Goal: Task Accomplishment & Management: Use online tool/utility

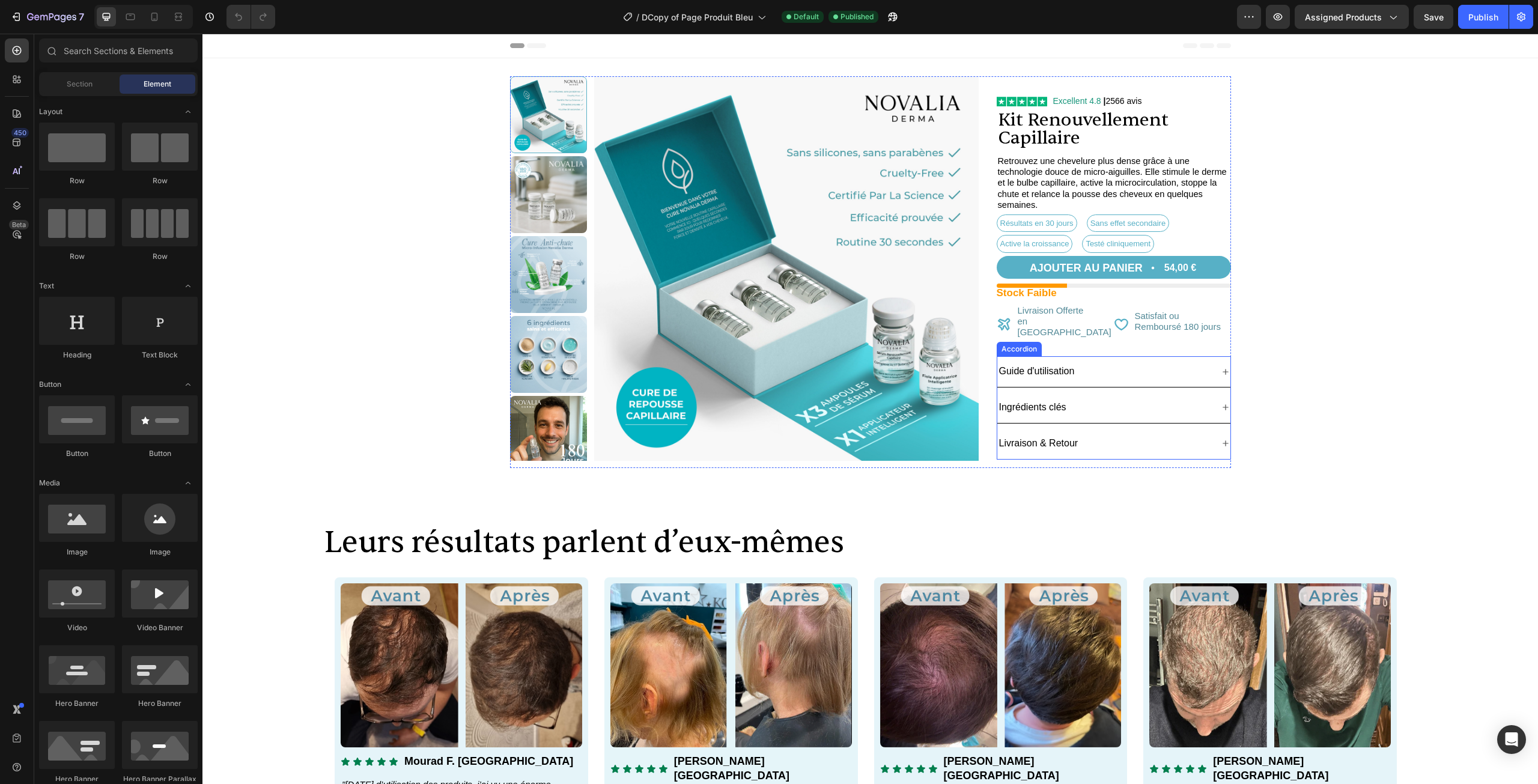
click at [1080, 392] on div "Ingrédients clés" at bounding box center [1114, 407] width 233 height 30
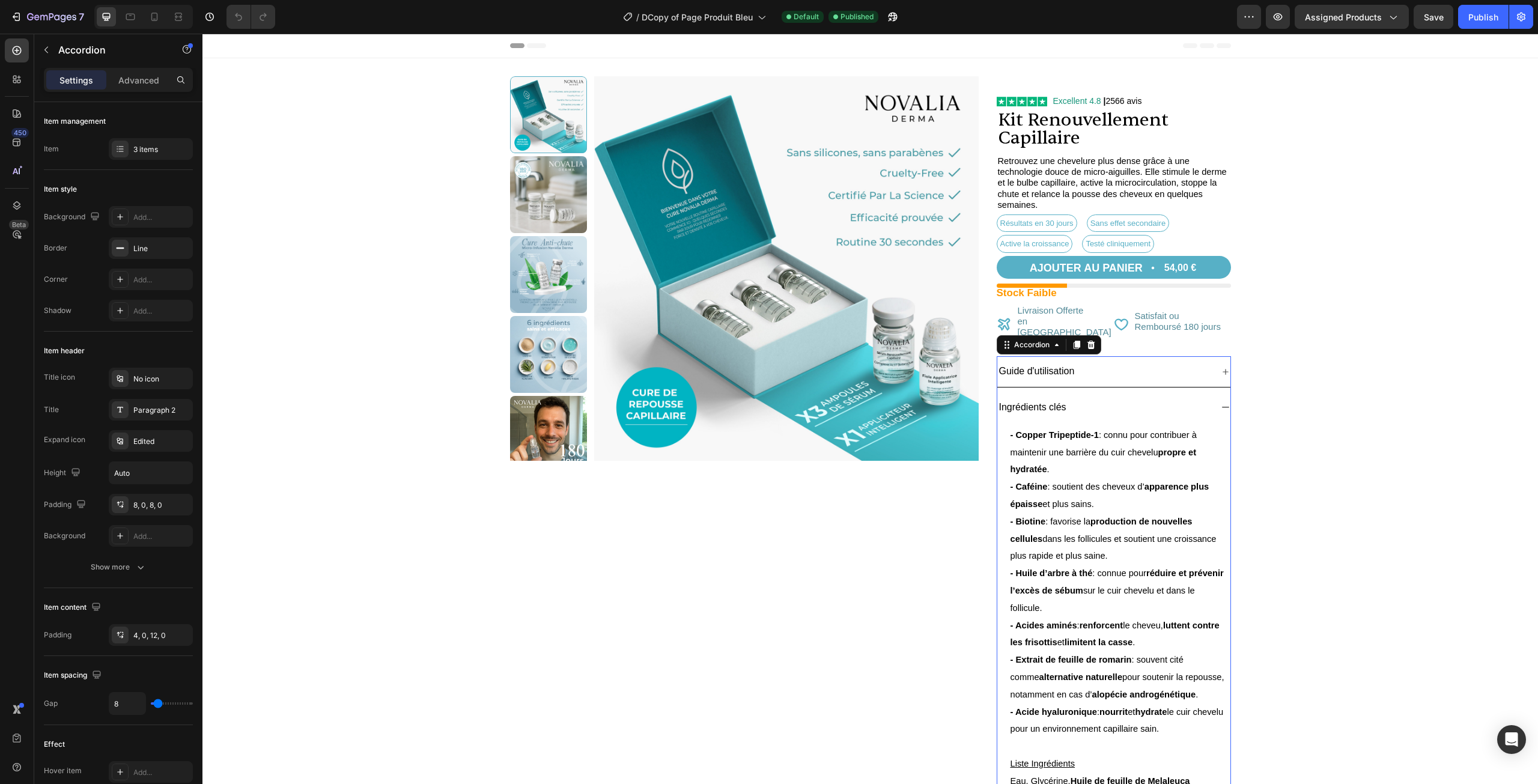
click at [1080, 392] on div "Ingrédients clés" at bounding box center [1114, 407] width 233 height 30
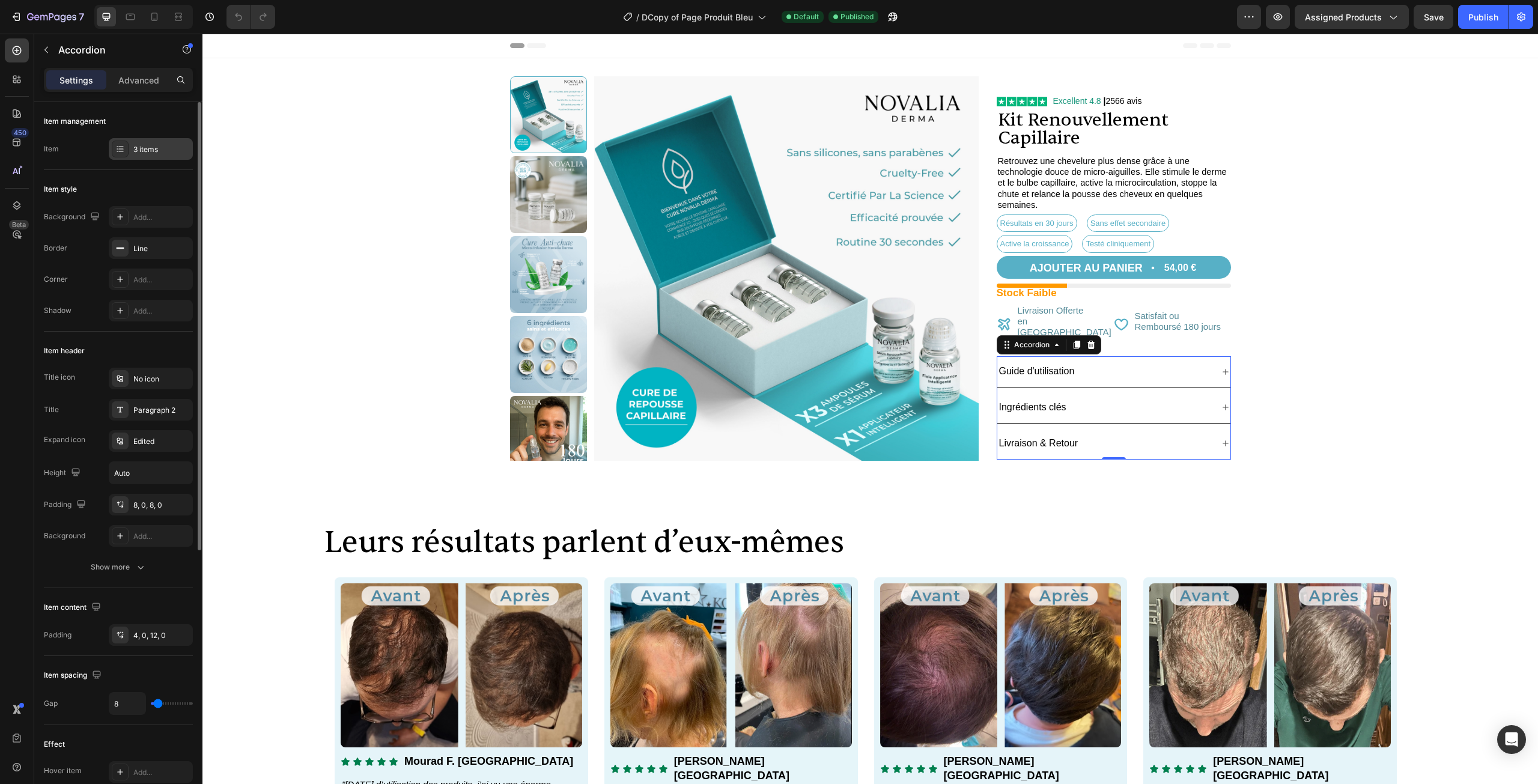
click at [127, 149] on div at bounding box center [120, 149] width 17 height 17
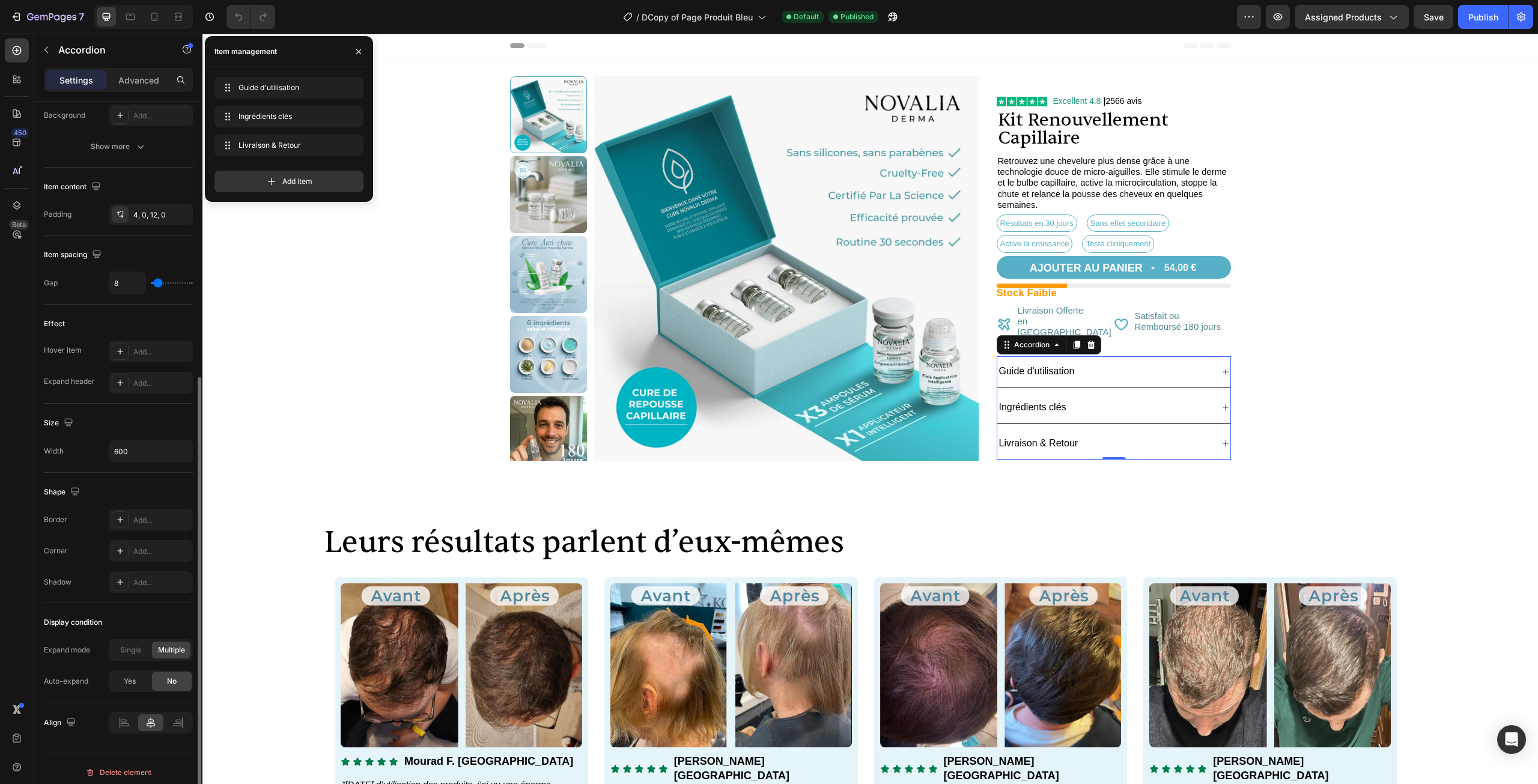
scroll to position [428, 0]
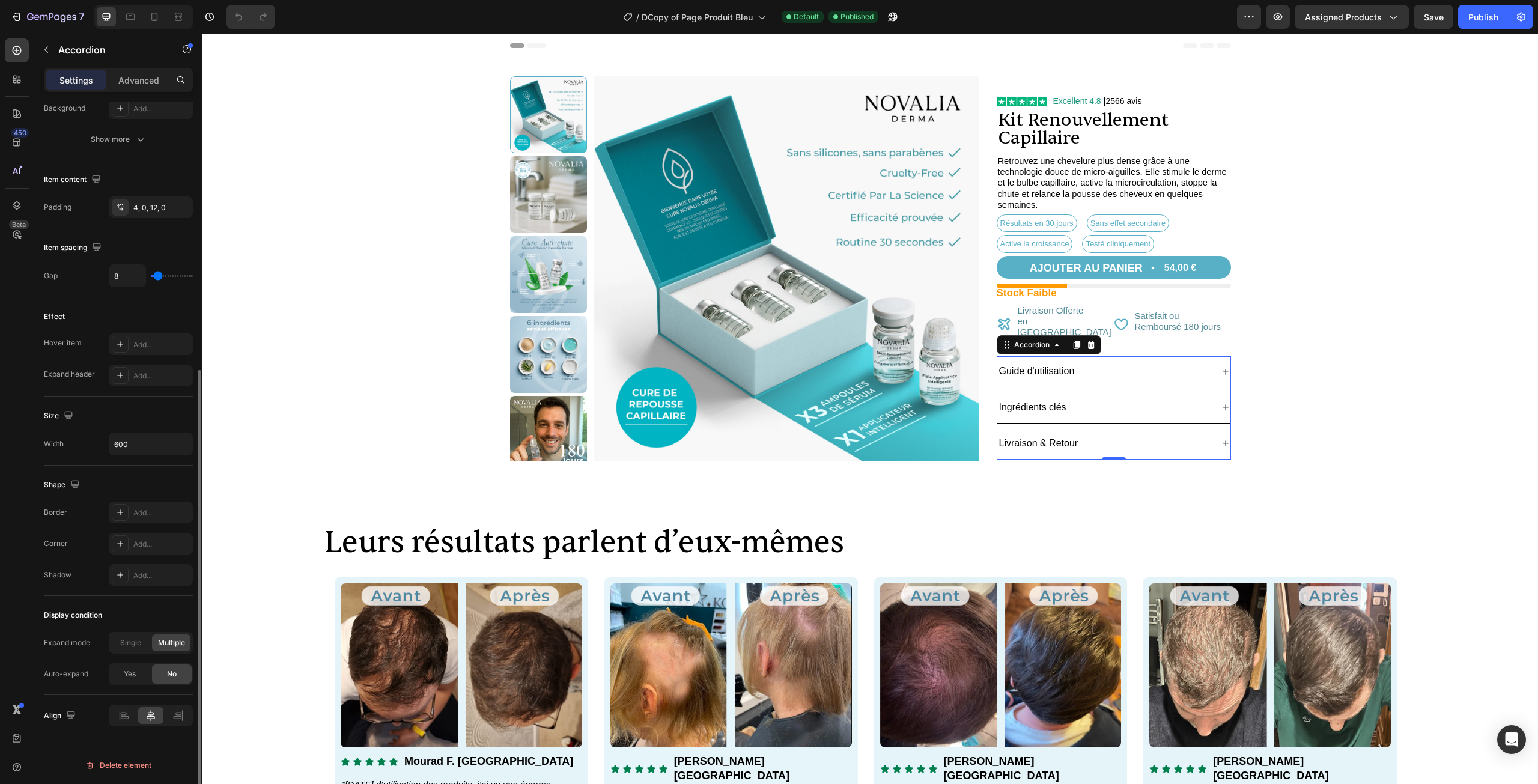
click at [68, 642] on div "Expand mode" at bounding box center [67, 642] width 46 height 11
click at [101, 642] on div "Expand mode Single Multiple" at bounding box center [118, 642] width 149 height 22
click at [116, 639] on div "Single" at bounding box center [130, 642] width 38 height 17
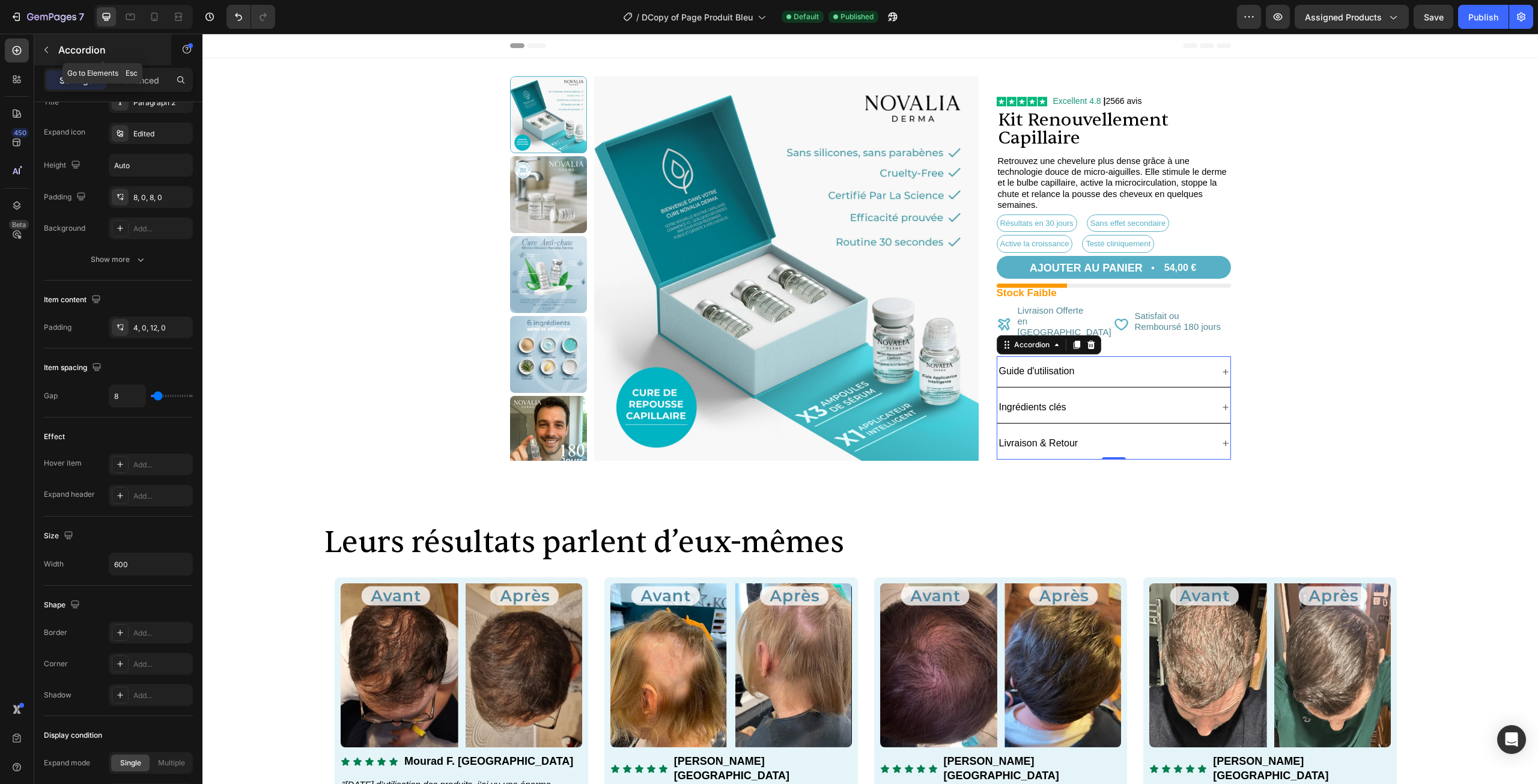
click at [86, 45] on p "Accordion" at bounding box center [109, 49] width 102 height 15
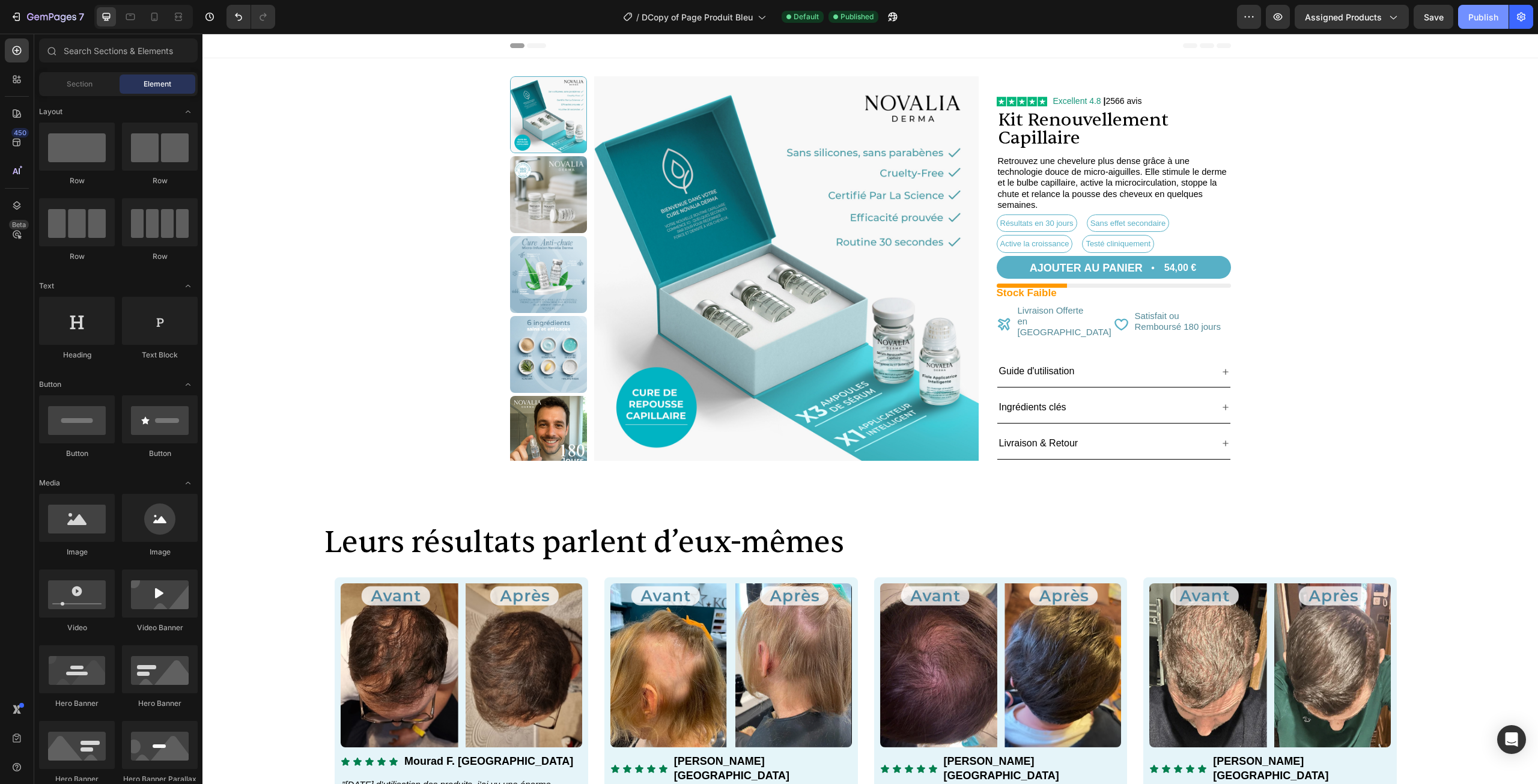
click at [1506, 13] on button "Publish" at bounding box center [1483, 17] width 50 height 24
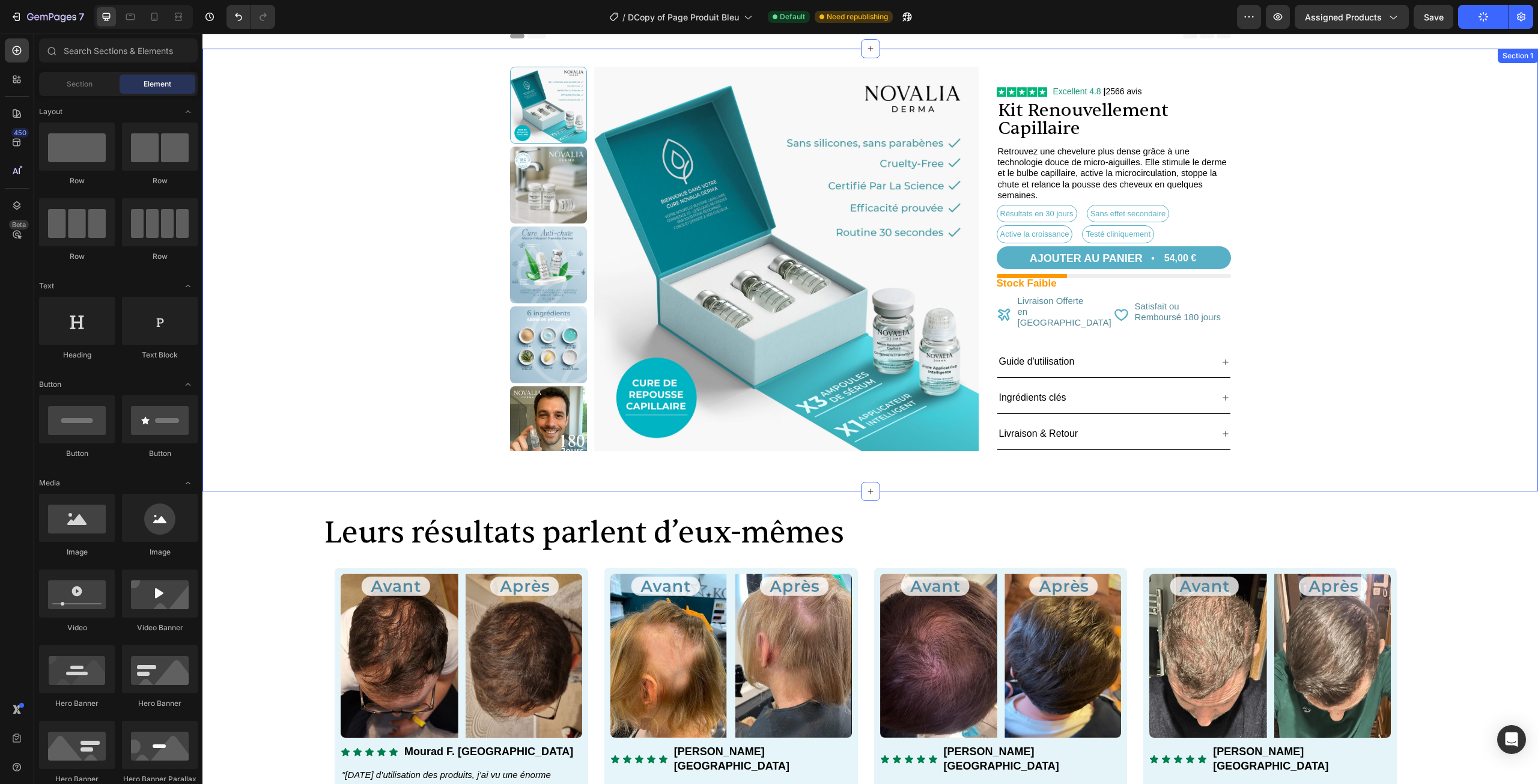
scroll to position [0, 0]
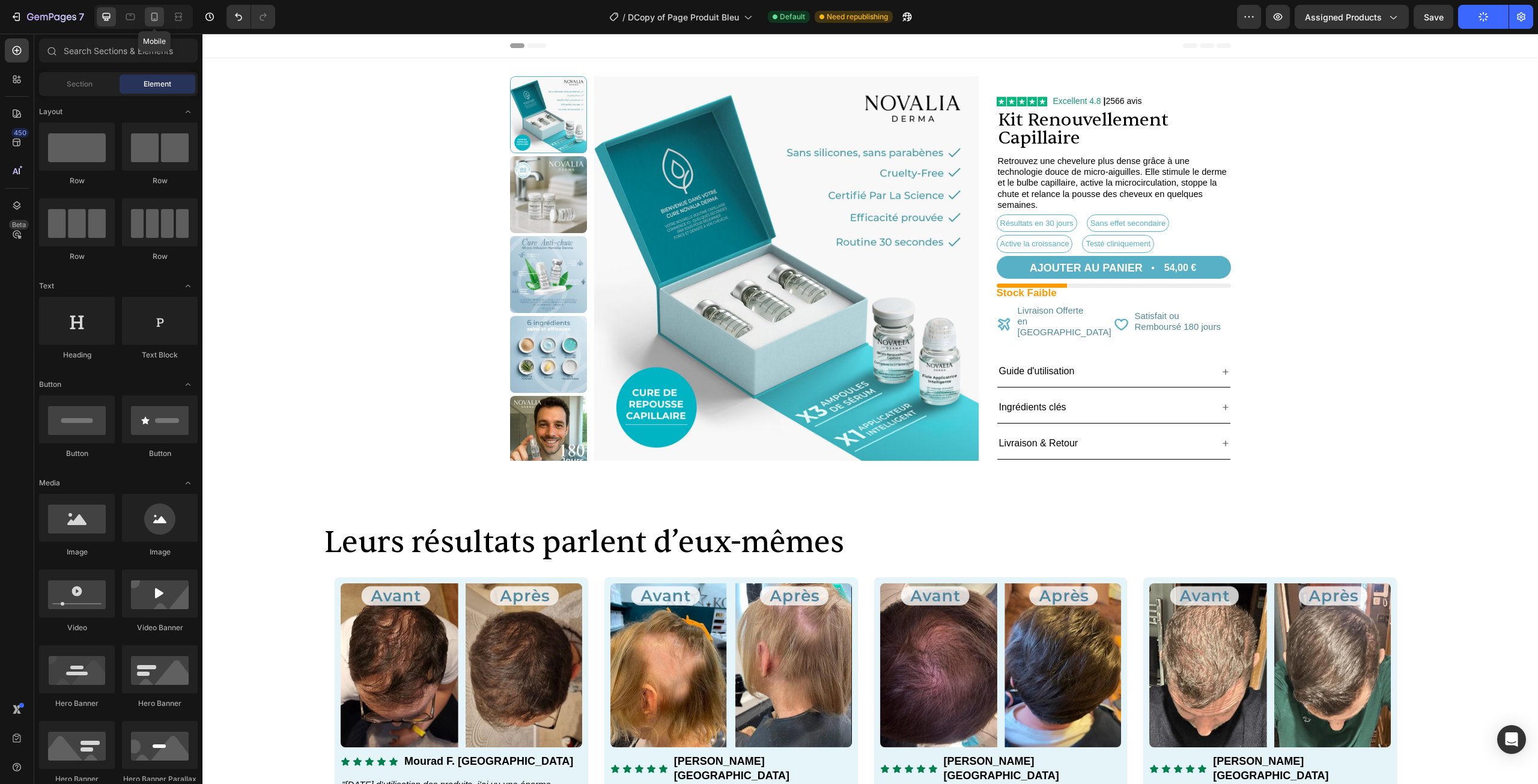
click at [161, 19] on div at bounding box center [154, 17] width 20 height 20
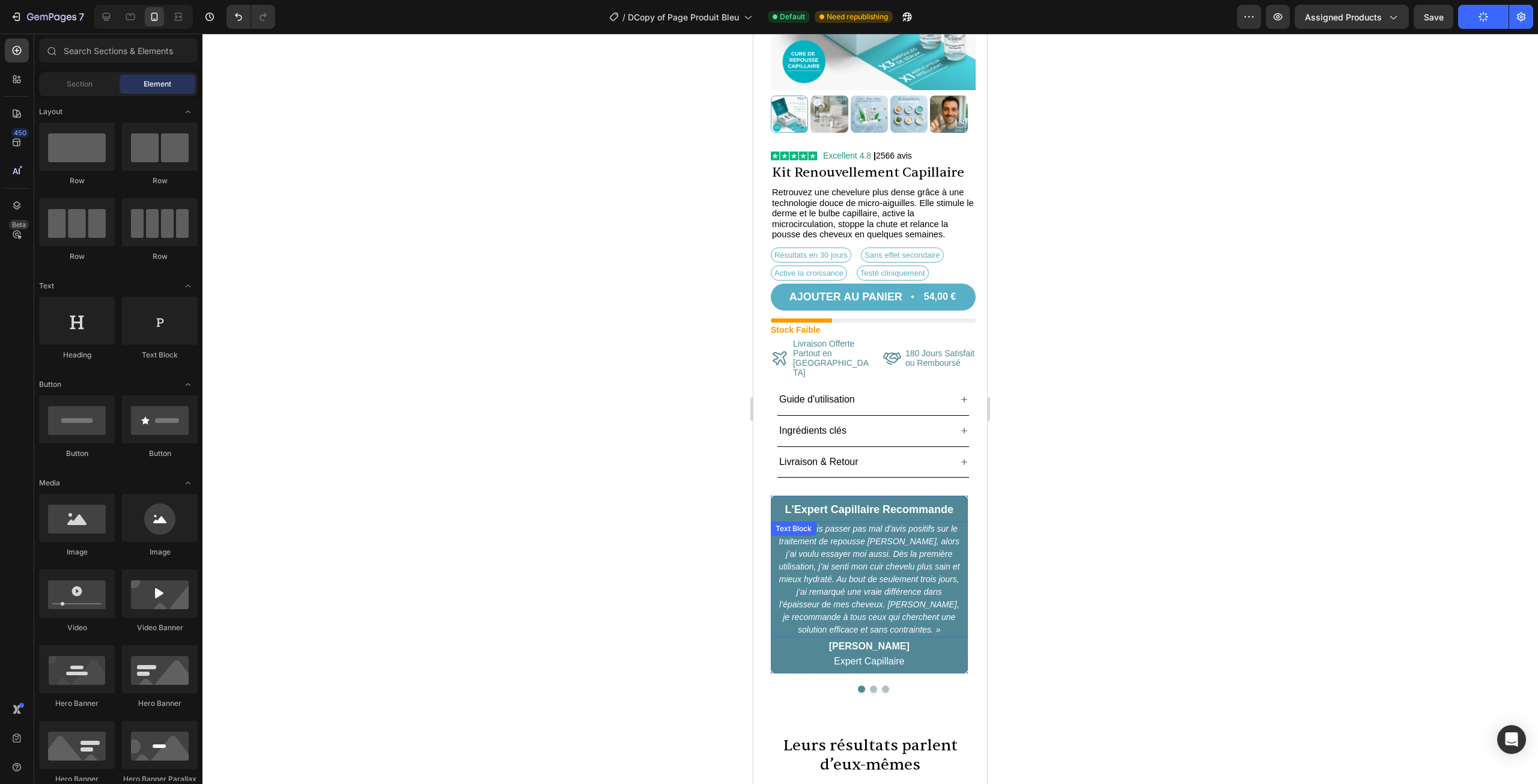
scroll to position [180, 0]
click at [865, 684] on div at bounding box center [873, 687] width 205 height 7
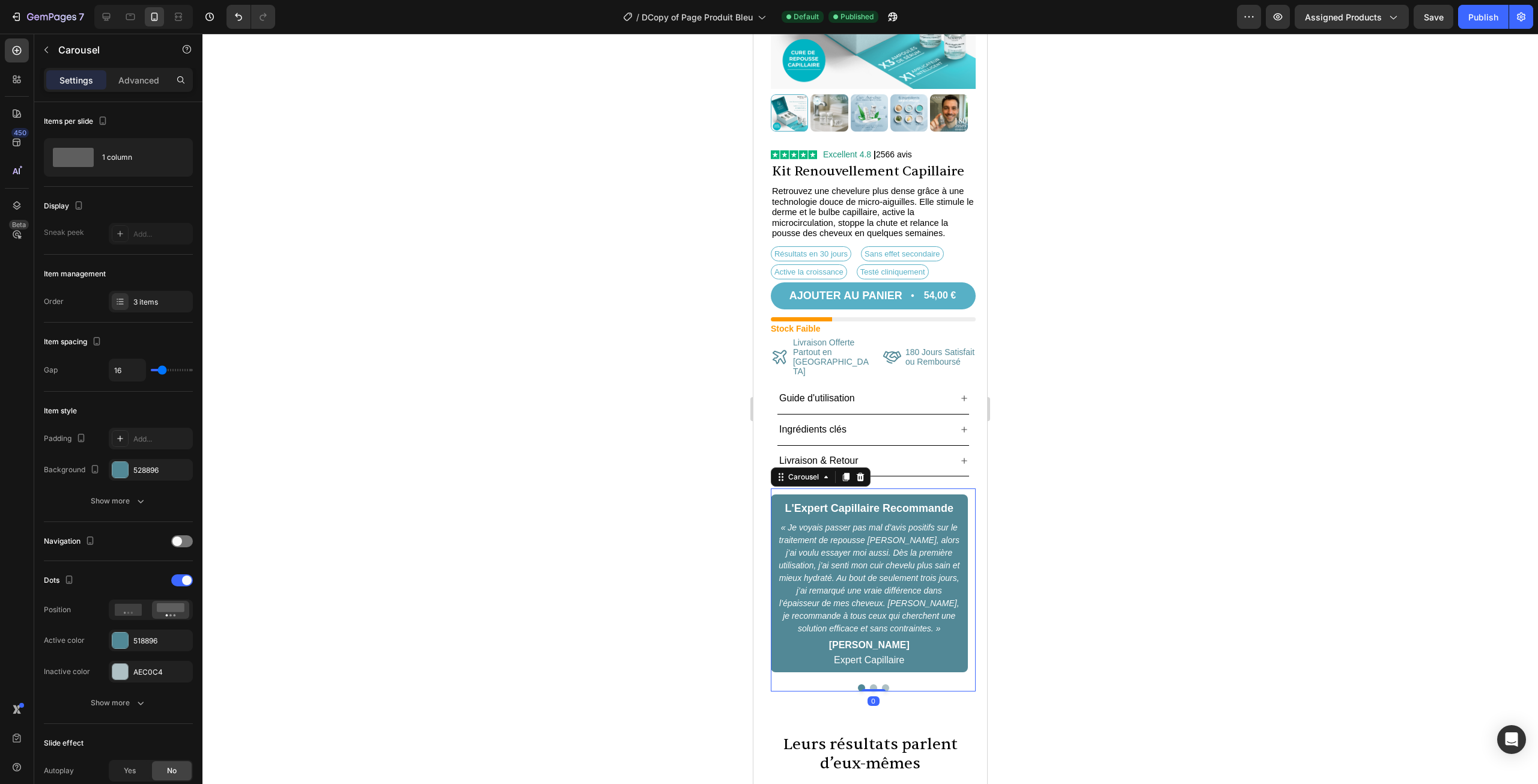
click at [870, 684] on button "Dot" at bounding box center [873, 687] width 7 height 7
click at [878, 684] on div at bounding box center [873, 687] width 205 height 7
click at [882, 684] on button "Dot" at bounding box center [885, 687] width 7 height 7
click at [859, 684] on button "Dot" at bounding box center [861, 687] width 7 height 7
click at [1159, 370] on div at bounding box center [870, 408] width 1335 height 751
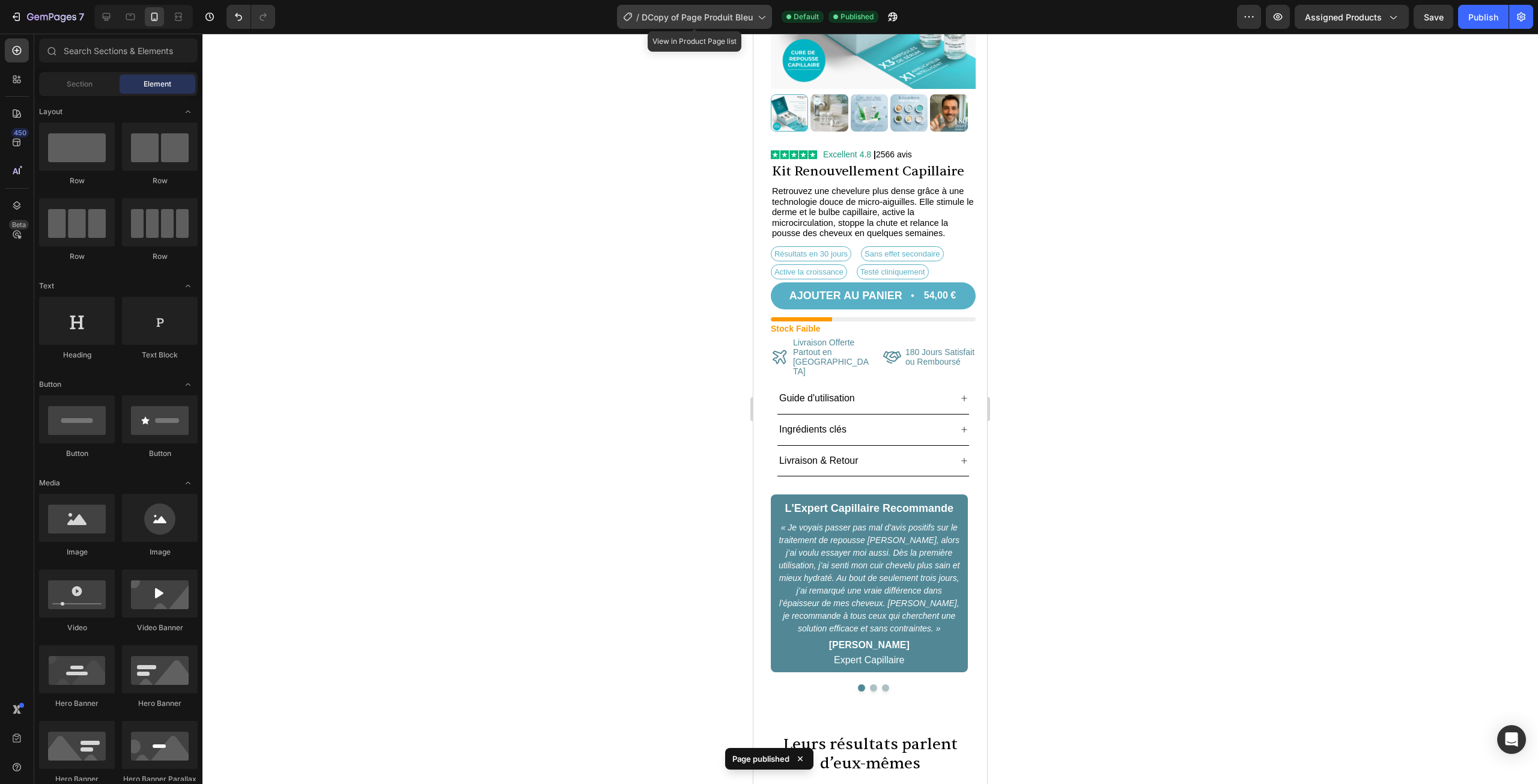
click at [715, 7] on div "/ DCopy of Page Produit Bleu" at bounding box center [695, 17] width 155 height 24
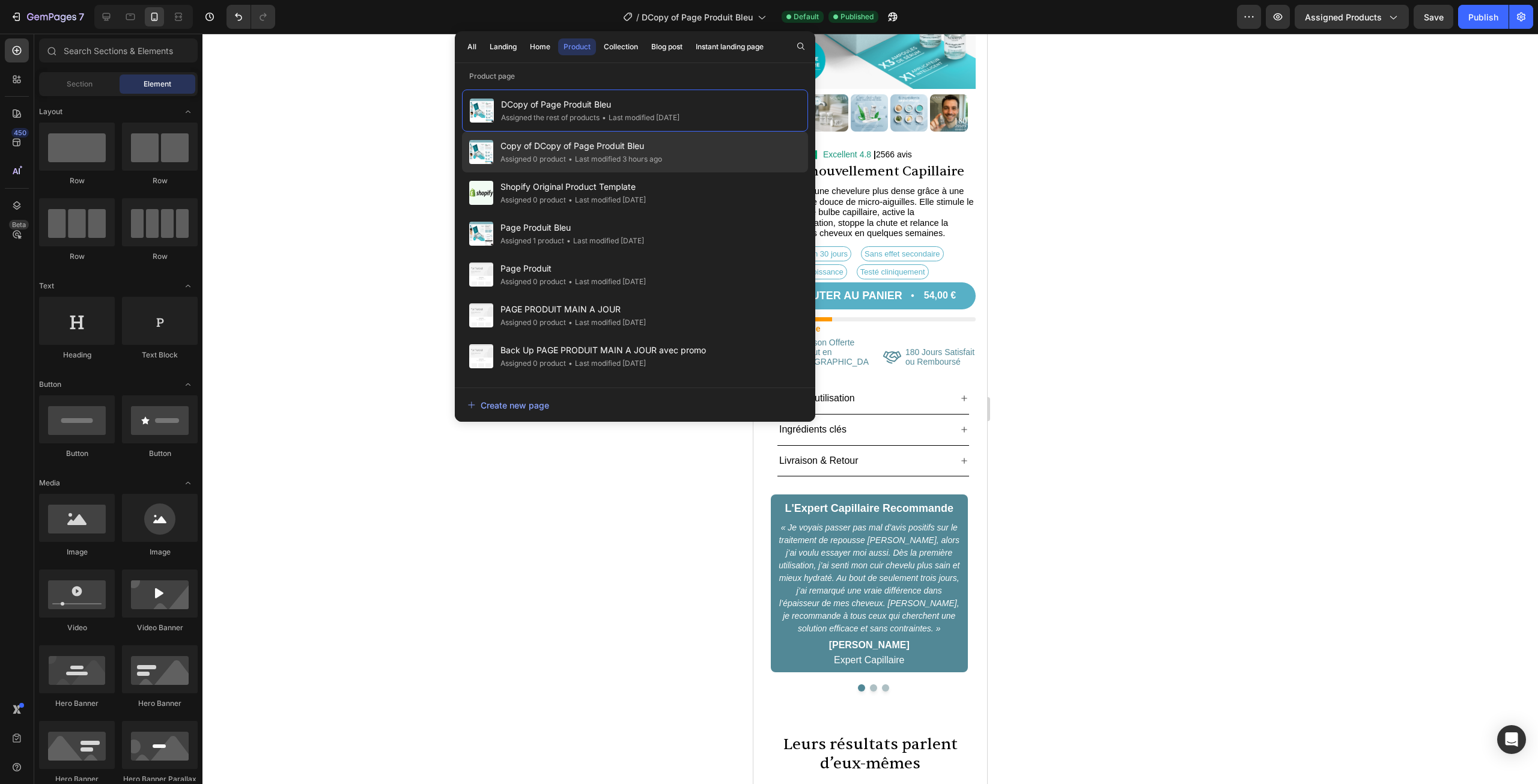
click at [565, 148] on span "Copy of DCopy of Page Produit Bleu" at bounding box center [582, 146] width 161 height 15
